Goal: Find specific page/section: Find specific page/section

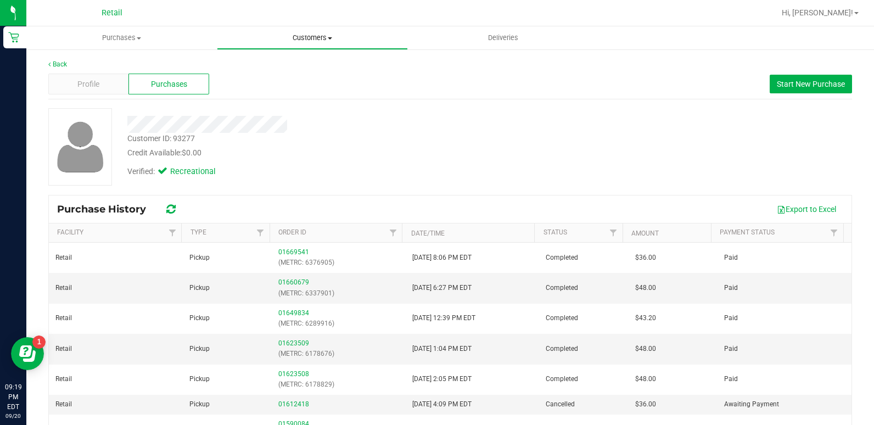
click at [295, 39] on span "Customers" at bounding box center [311, 38] width 189 height 10
click at [272, 62] on span "All customers" at bounding box center [256, 65] width 79 height 9
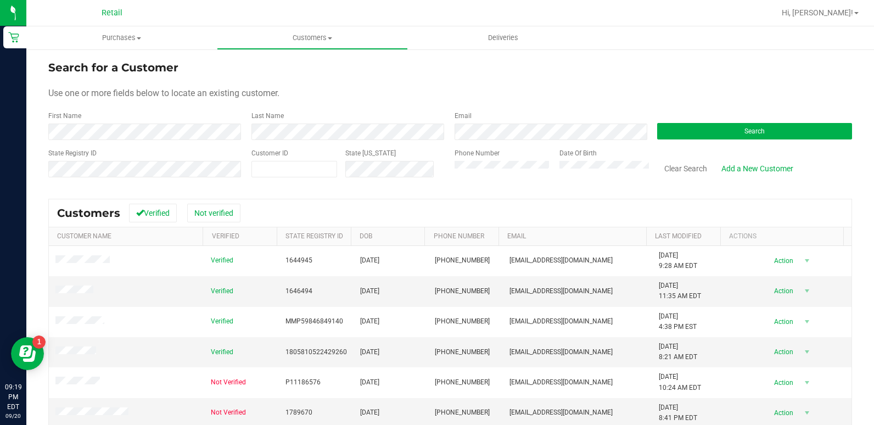
click at [300, 121] on div "Last Name" at bounding box center [344, 125] width 203 height 29
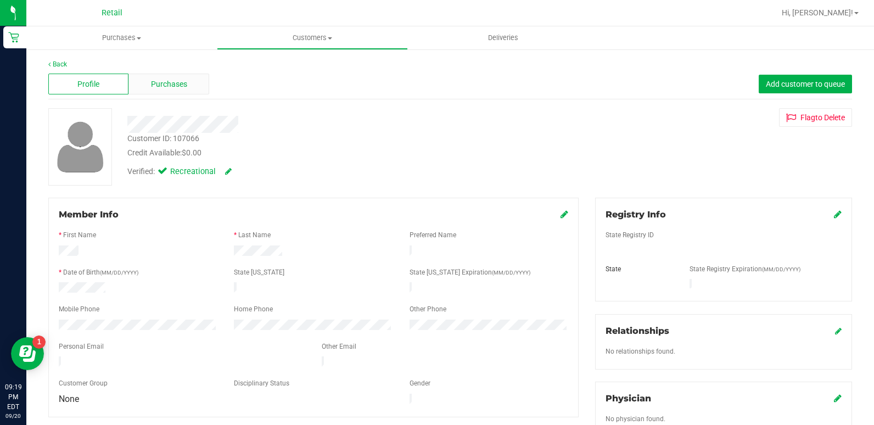
click at [150, 76] on div "Purchases" at bounding box center [168, 84] width 80 height 21
